Goal: Download file/media

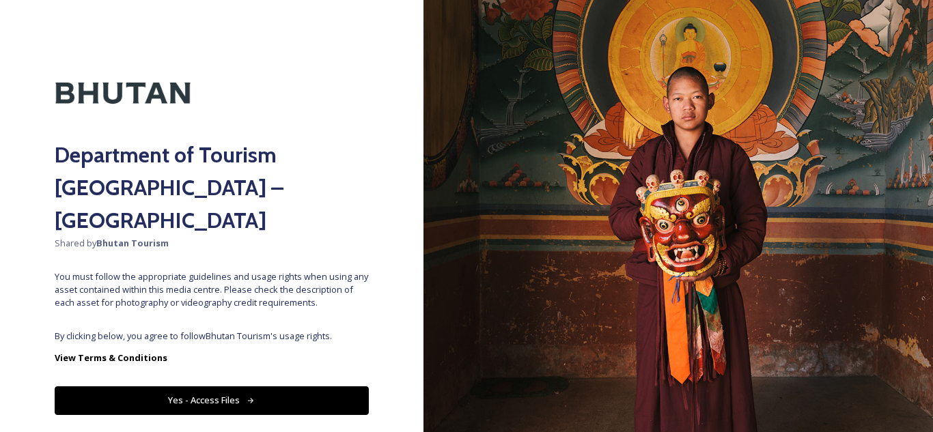
click at [234, 387] on button "Yes - Access Files" at bounding box center [212, 401] width 314 height 28
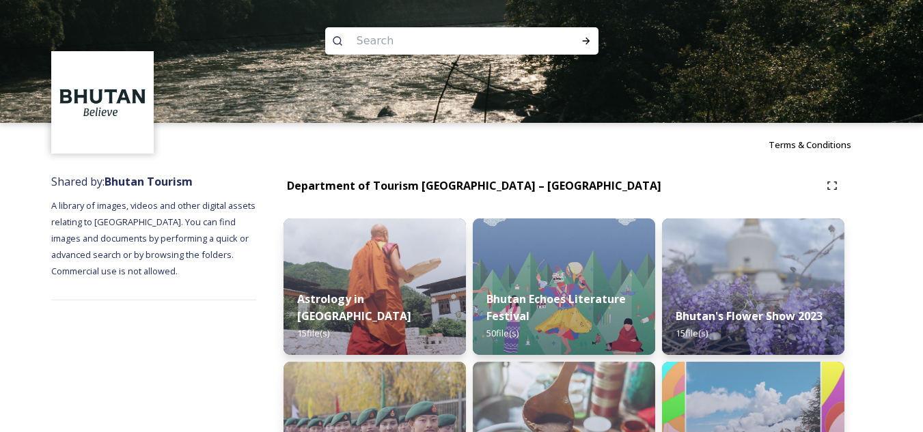
click at [431, 51] on input at bounding box center [443, 41] width 187 height 30
type input "tiger"
click at [585, 45] on icon at bounding box center [585, 41] width 11 height 11
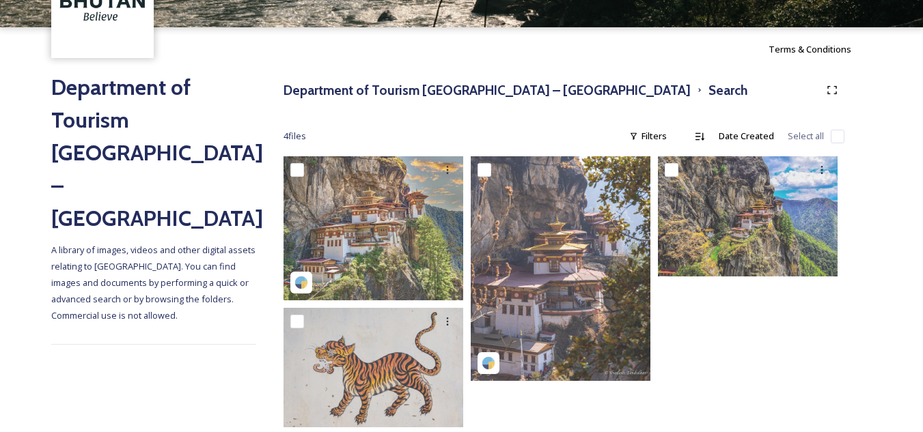
scroll to position [121, 0]
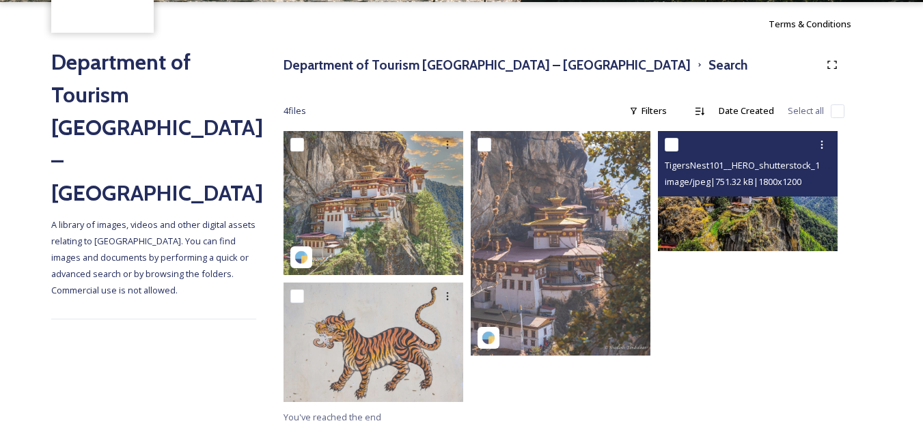
click at [690, 223] on img at bounding box center [748, 191] width 180 height 120
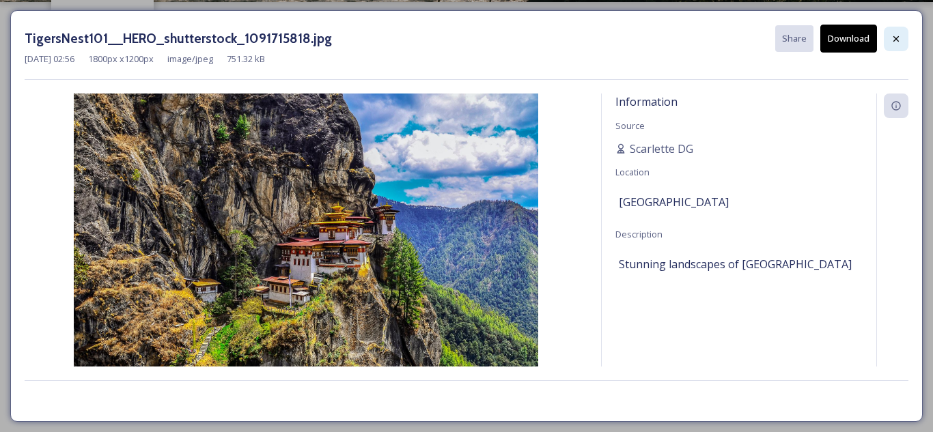
click at [884, 36] on div at bounding box center [896, 39] width 25 height 25
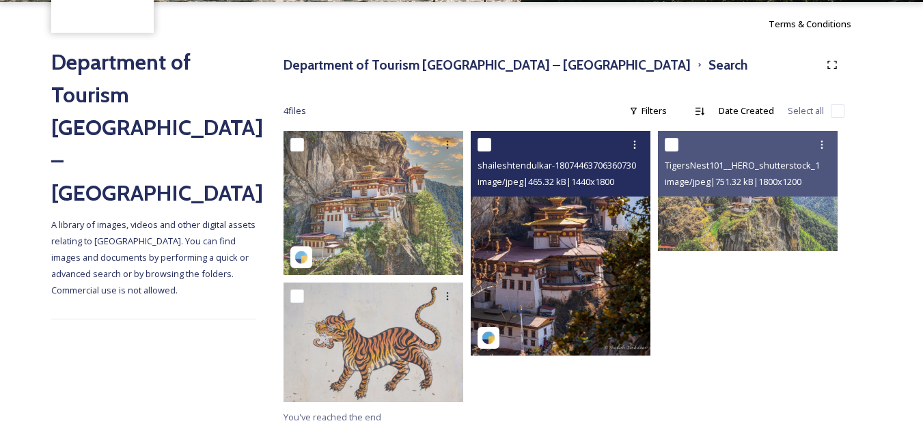
click at [522, 229] on img at bounding box center [561, 243] width 180 height 225
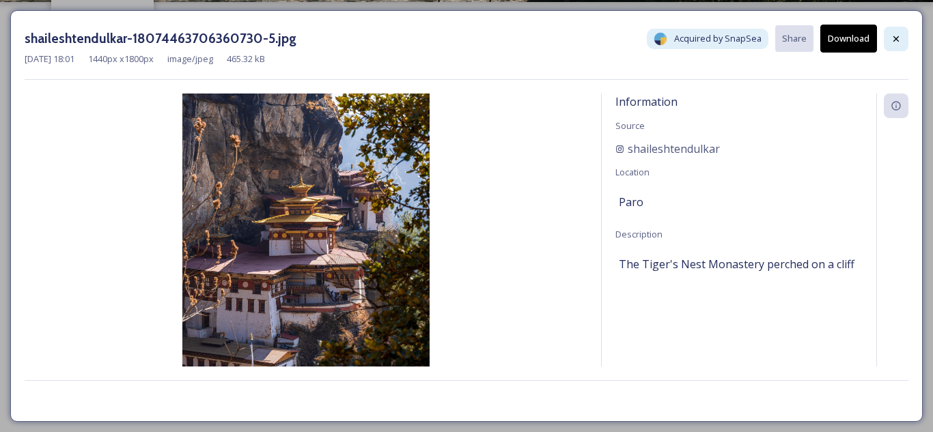
click at [892, 40] on icon at bounding box center [896, 38] width 11 height 11
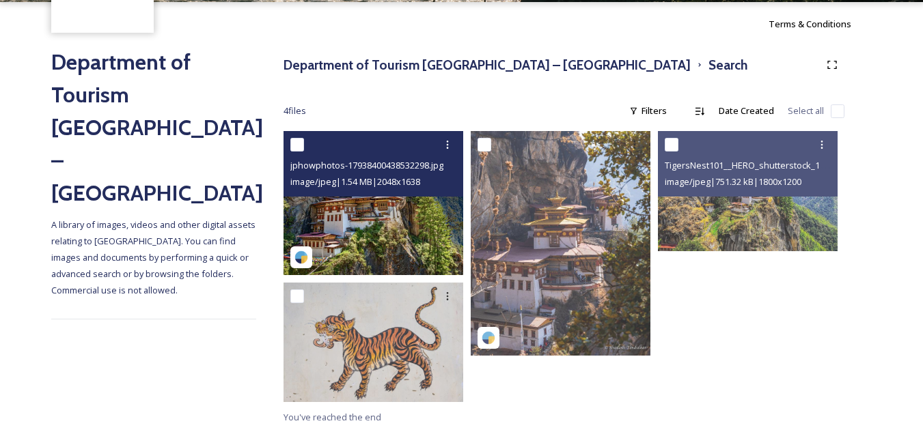
click at [382, 223] on img at bounding box center [373, 202] width 180 height 143
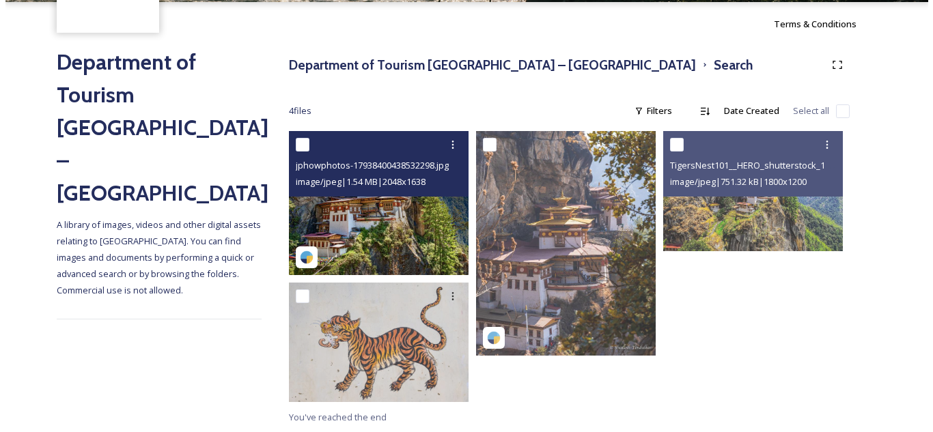
scroll to position [74, 0]
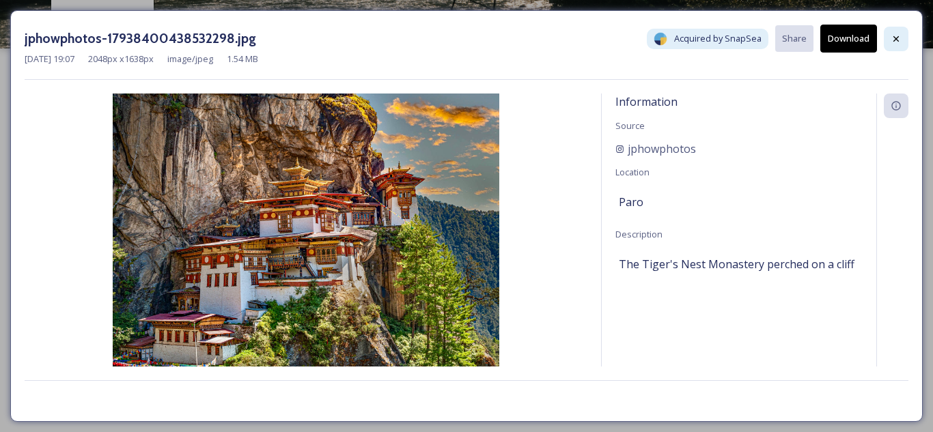
click at [899, 40] on icon at bounding box center [896, 38] width 11 height 11
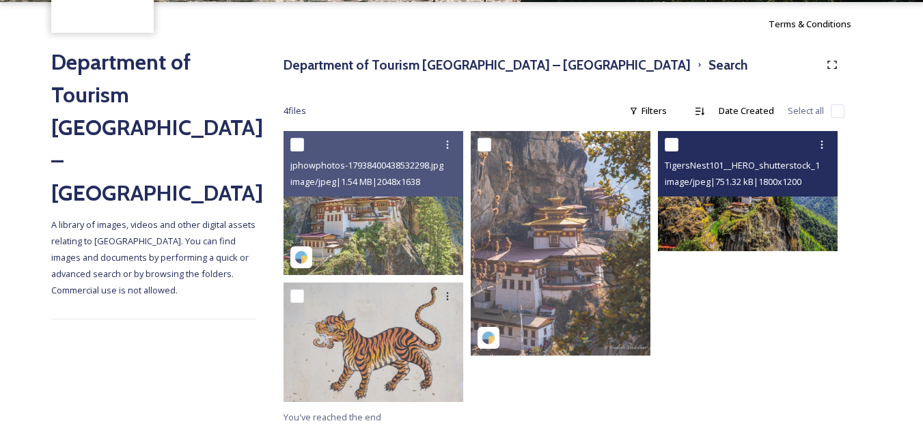
click at [745, 213] on img at bounding box center [748, 191] width 180 height 120
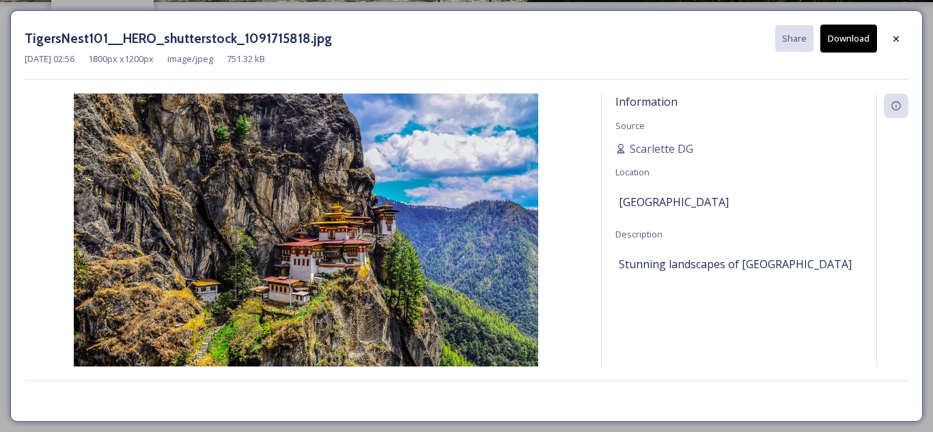
click at [843, 40] on button "Download" at bounding box center [848, 39] width 57 height 28
click at [653, 152] on span "Scarlette DG" at bounding box center [662, 149] width 64 height 16
click at [654, 141] on span "Scarlette DG" at bounding box center [662, 149] width 64 height 16
click at [645, 148] on span "Scarlette DG" at bounding box center [662, 149] width 64 height 16
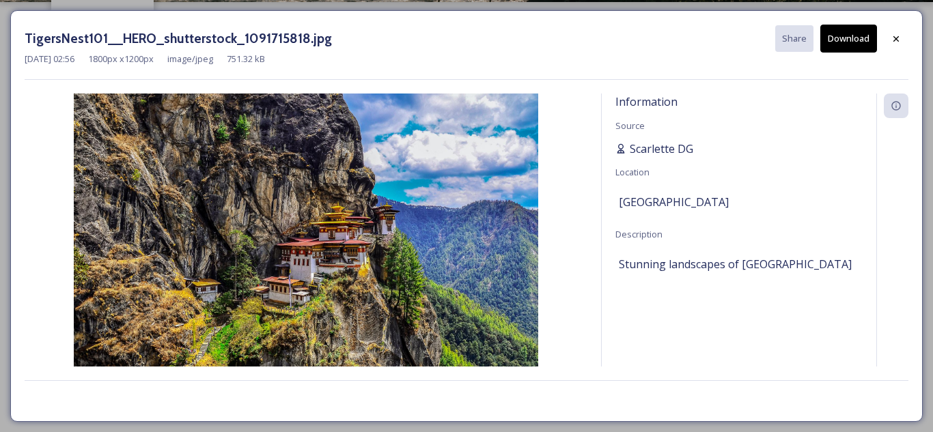
click at [645, 148] on span "Scarlette DG" at bounding box center [662, 149] width 64 height 16
drag, startPoint x: 611, startPoint y: 130, endPoint x: 708, endPoint y: 145, distance: 98.8
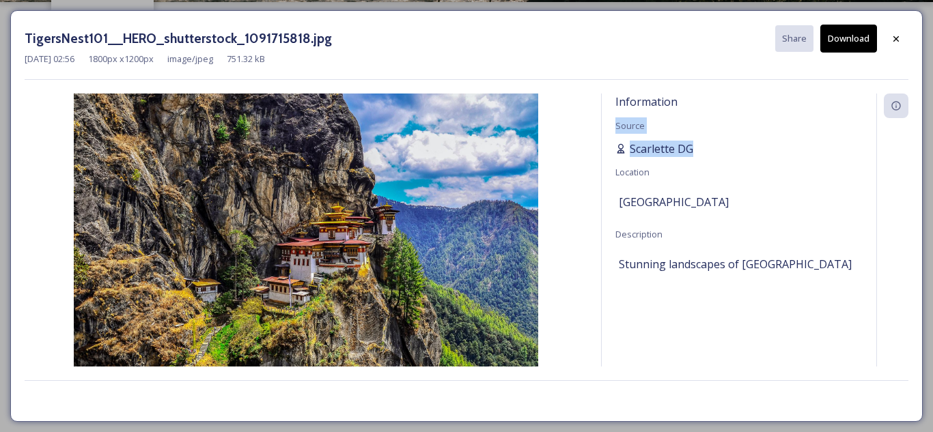
click at [708, 145] on div "Information Source [PERSON_NAME] Location [GEOGRAPHIC_DATA] Description Stunnin…" at bounding box center [739, 230] width 275 height 273
copy div "Source [PERSON_NAME]"
